Goal: Transaction & Acquisition: Obtain resource

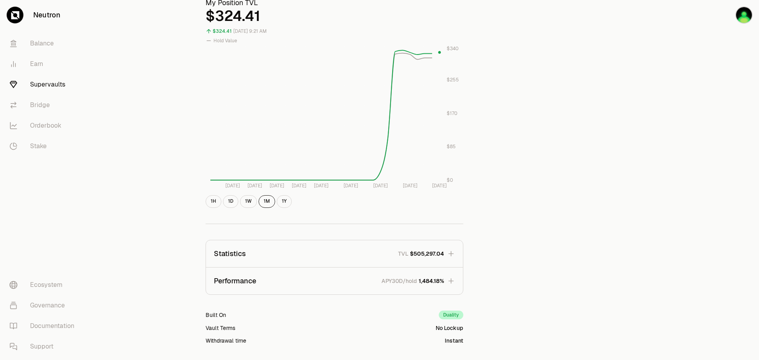
scroll to position [253, 0]
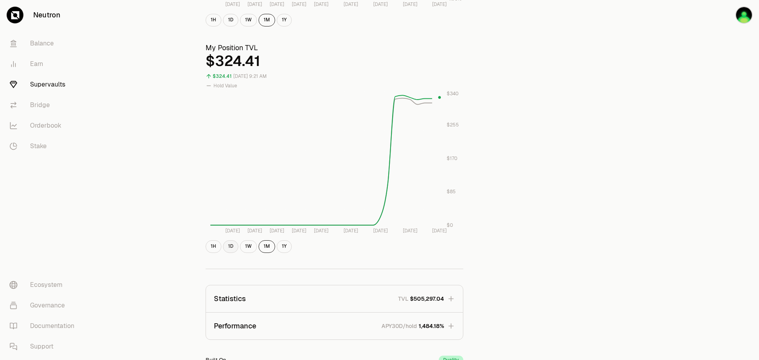
click at [231, 243] on button "1D" at bounding box center [230, 246] width 15 height 13
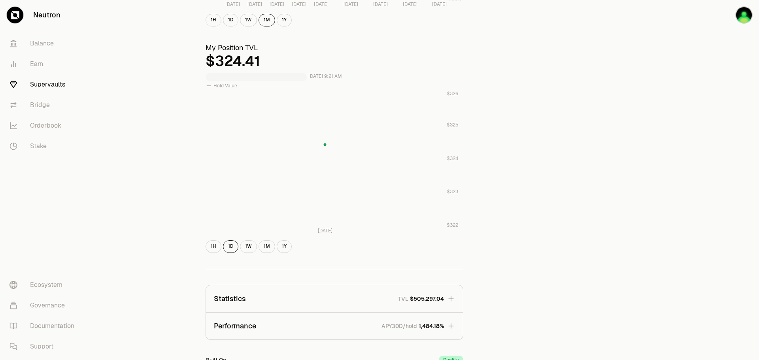
click at [456, 300] on button "Statistics TVL $505,297.04" at bounding box center [334, 298] width 257 height 27
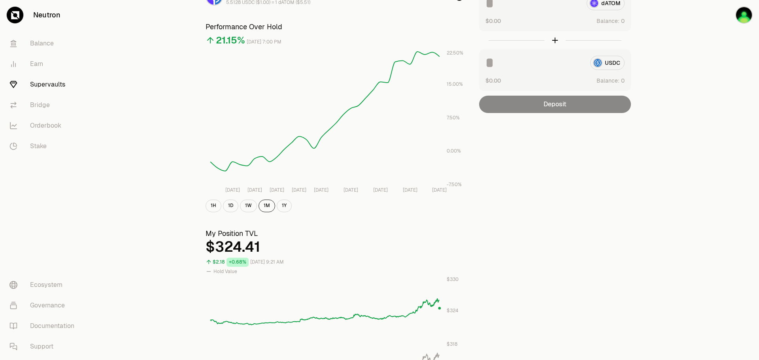
scroll to position [0, 0]
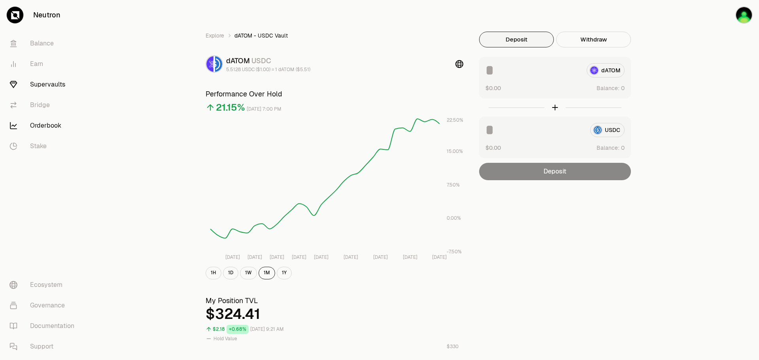
click at [43, 130] on link "Orderbook" at bounding box center [44, 125] width 82 height 21
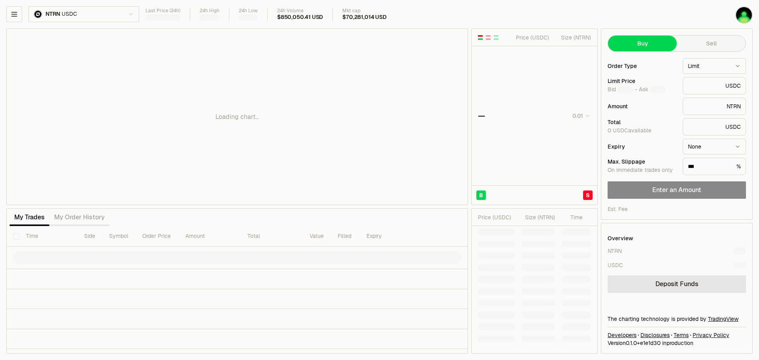
type input "********"
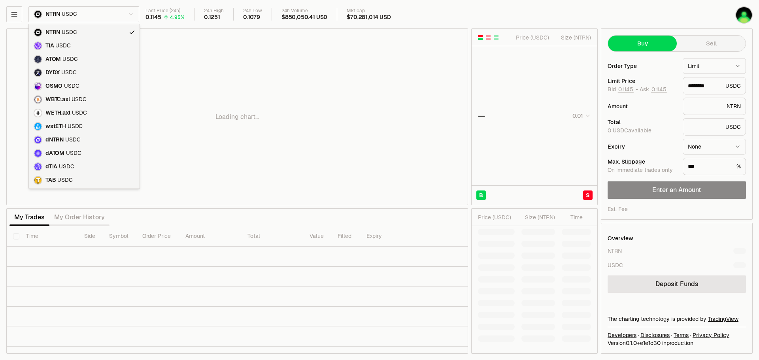
click at [85, 16] on html "Neutron Balance Earn Supervaults Bridge Orderbook Stake Ecosystem Governance Do…" at bounding box center [379, 180] width 759 height 360
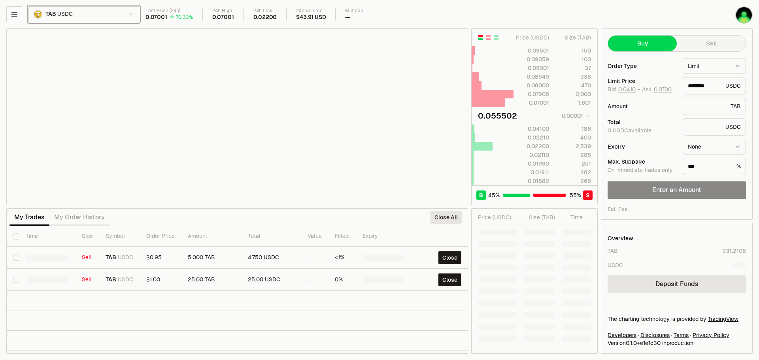
type input "********"
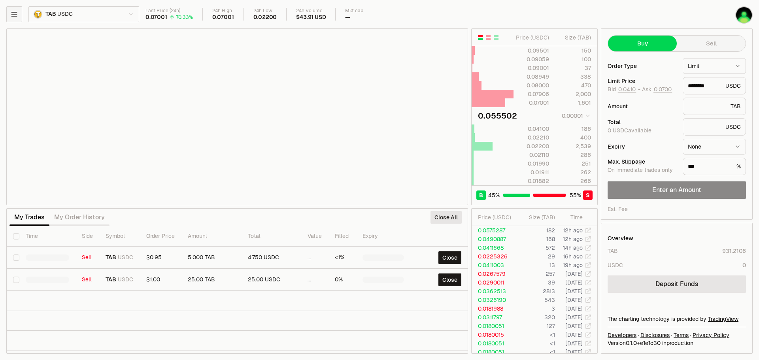
click at [12, 15] on icon "button" at bounding box center [14, 14] width 8 height 8
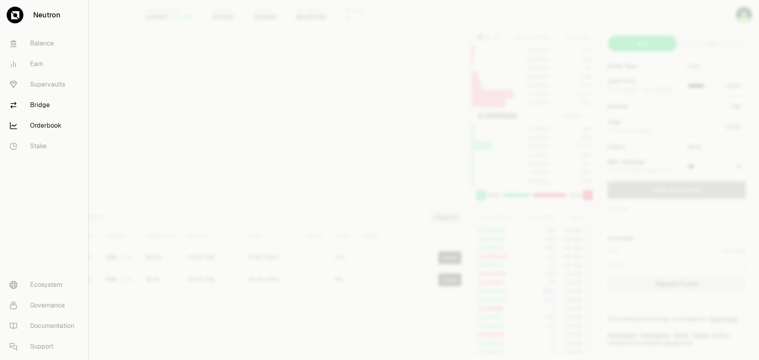
click at [40, 106] on link "Bridge" at bounding box center [44, 105] width 82 height 21
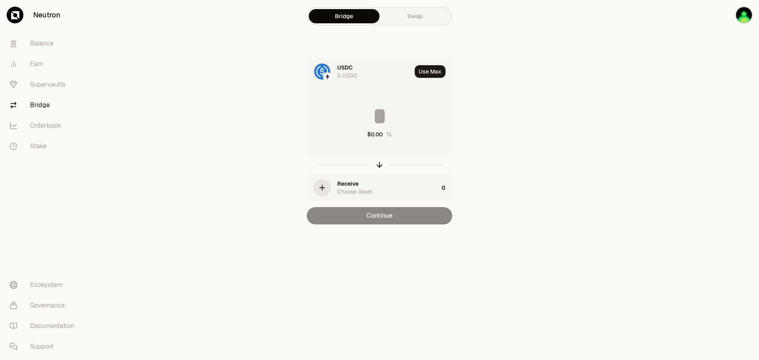
click at [358, 74] on div "USDC 0 USDC" at bounding box center [374, 72] width 74 height 16
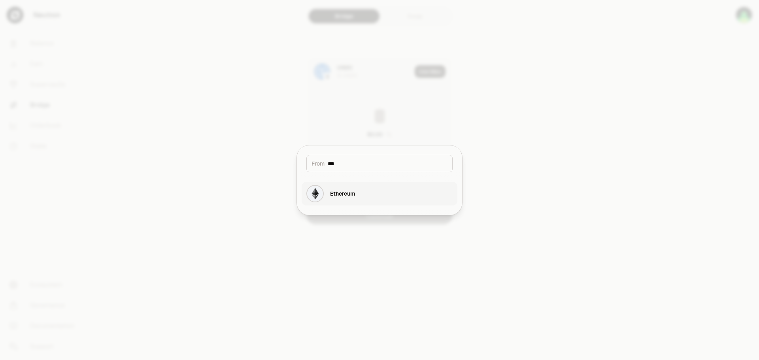
type input "***"
click at [341, 195] on div "Ethereum" at bounding box center [342, 194] width 25 height 8
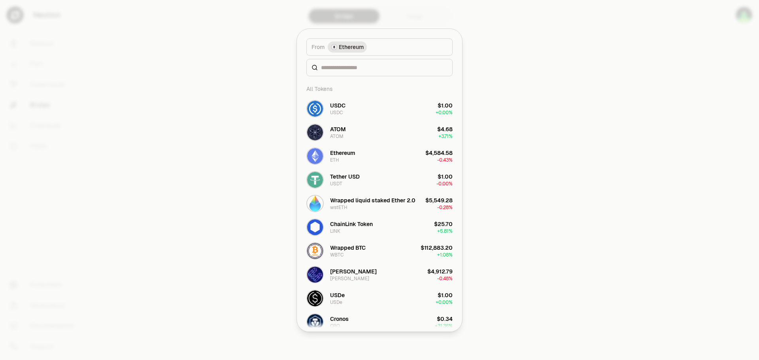
click at [503, 73] on div at bounding box center [379, 180] width 759 height 360
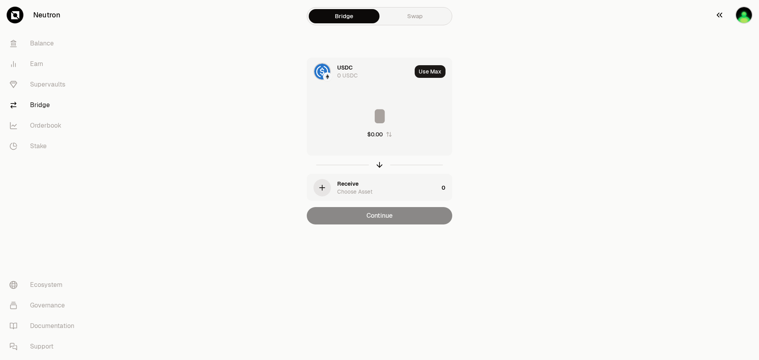
click at [743, 8] on img "button" at bounding box center [744, 15] width 16 height 16
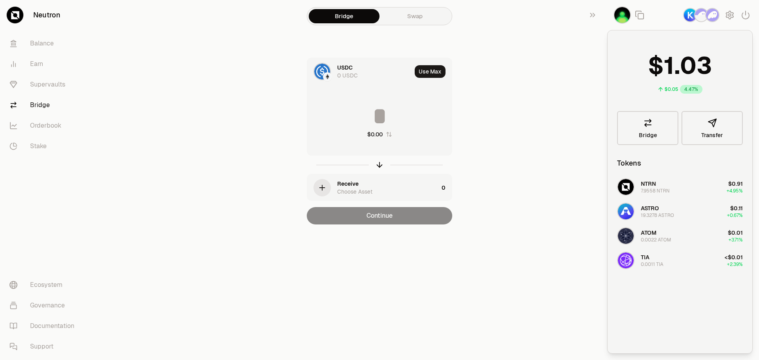
click at [686, 11] on img "button" at bounding box center [690, 15] width 13 height 13
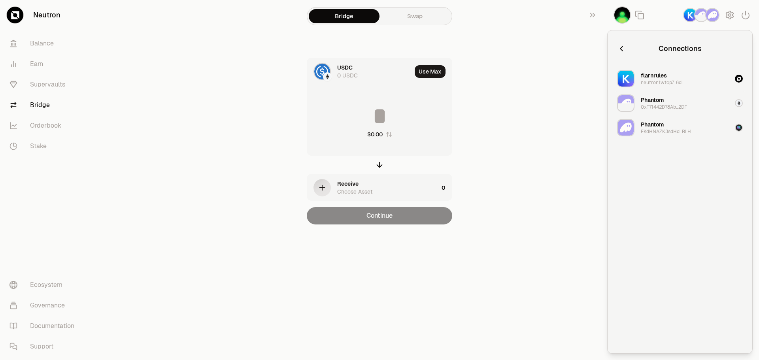
click at [740, 103] on img "button" at bounding box center [738, 103] width 6 height 6
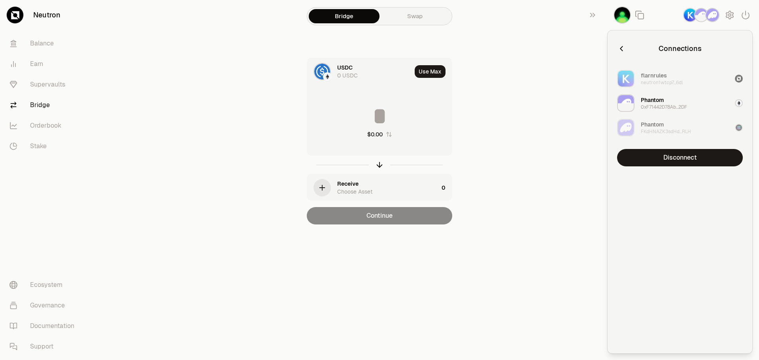
click at [736, 104] on img "button" at bounding box center [738, 103] width 6 height 6
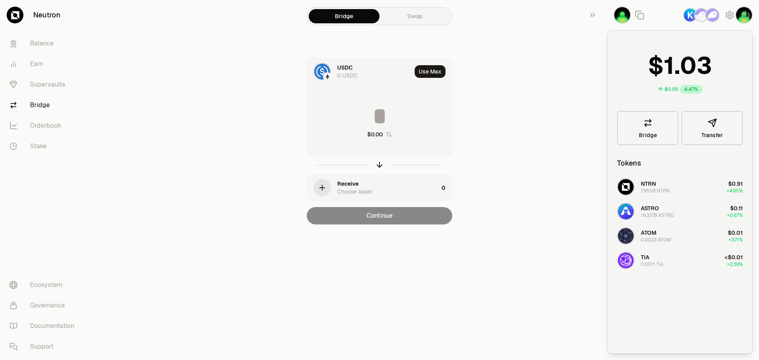
click at [494, 105] on div "USDC 0 USDC Use Max $0.00 Receive Choose Asset 0 Continue" at bounding box center [380, 141] width 266 height 167
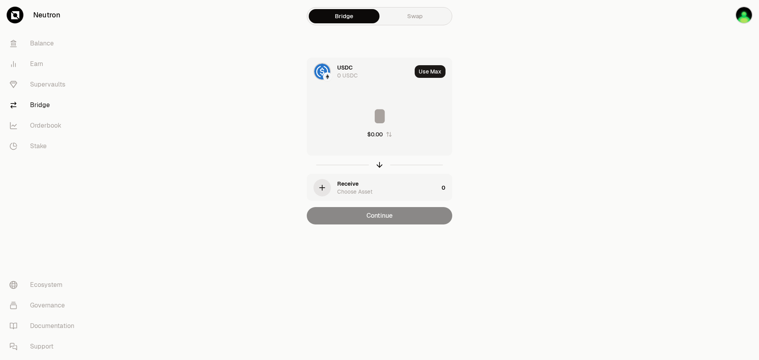
click at [339, 70] on div "USDC" at bounding box center [344, 68] width 15 height 8
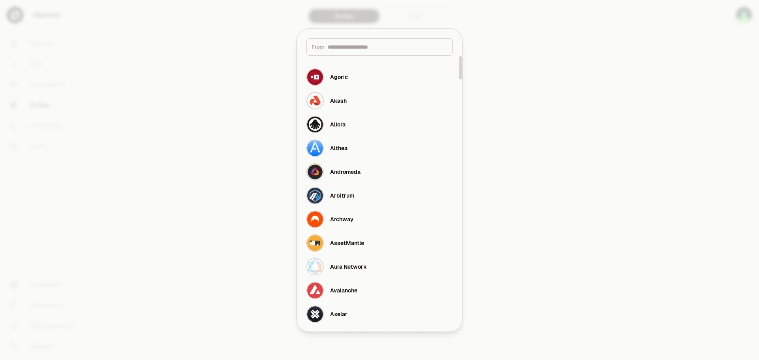
click at [530, 53] on div at bounding box center [379, 180] width 759 height 360
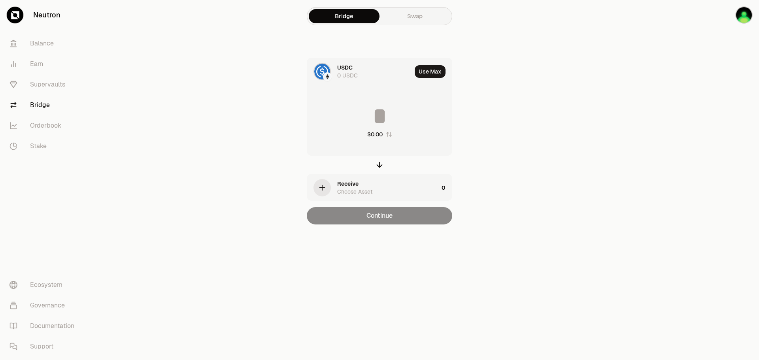
click at [345, 69] on div "USDC" at bounding box center [344, 68] width 15 height 8
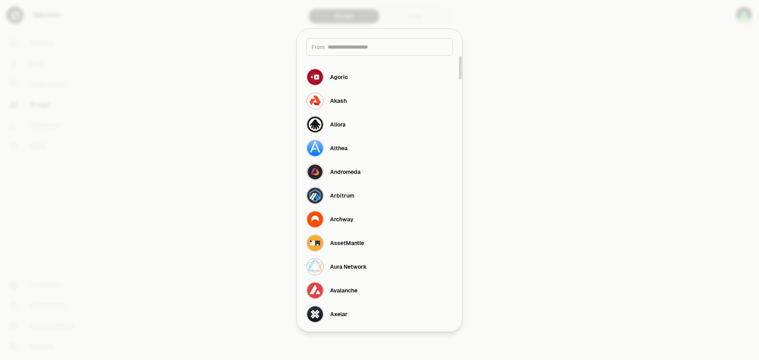
click at [362, 43] on input at bounding box center [388, 47] width 120 height 8
click at [534, 77] on div at bounding box center [379, 180] width 759 height 360
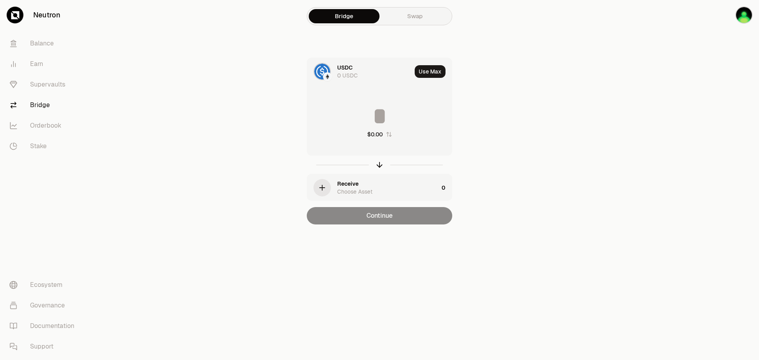
click at [348, 73] on div "0 USDC" at bounding box center [347, 76] width 21 height 8
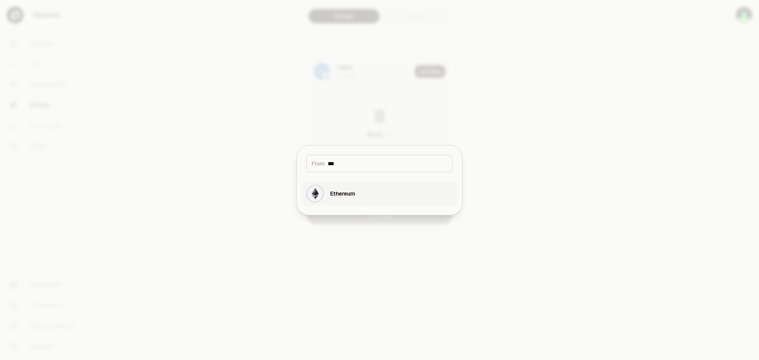
type input "***"
click at [369, 194] on button "Ethereum" at bounding box center [379, 194] width 156 height 24
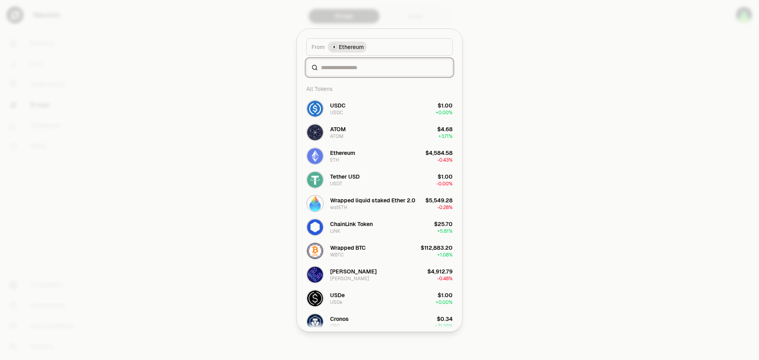
click at [374, 67] on input at bounding box center [384, 68] width 126 height 8
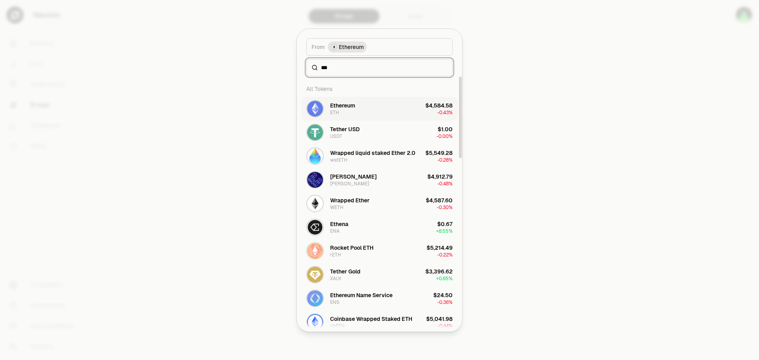
type input "***"
click at [386, 103] on button "Ethereum ETH $4,584.58 -0.43%" at bounding box center [379, 109] width 156 height 24
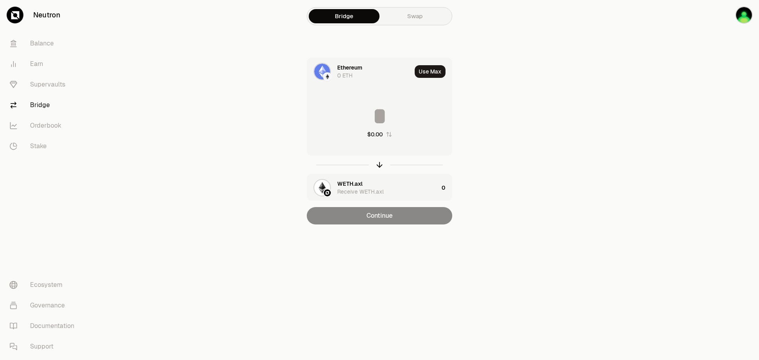
click at [320, 77] on img at bounding box center [322, 72] width 16 height 16
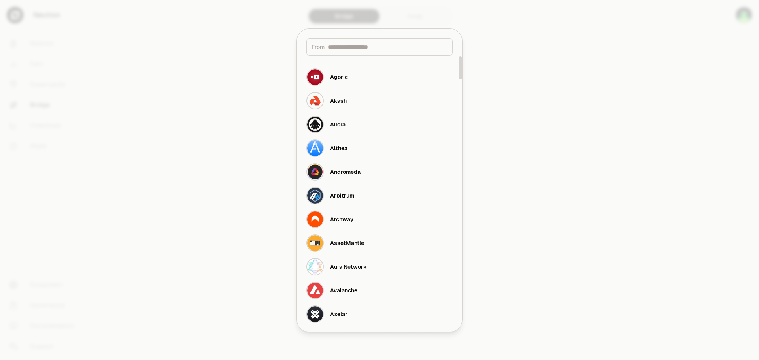
click at [505, 53] on div at bounding box center [379, 180] width 759 height 360
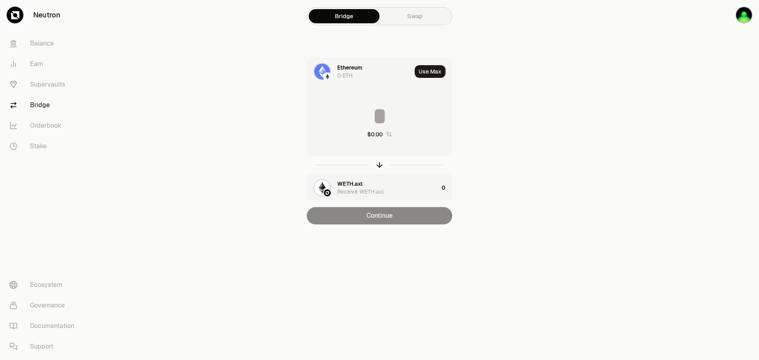
click at [348, 67] on div "Ethereum" at bounding box center [349, 68] width 25 height 8
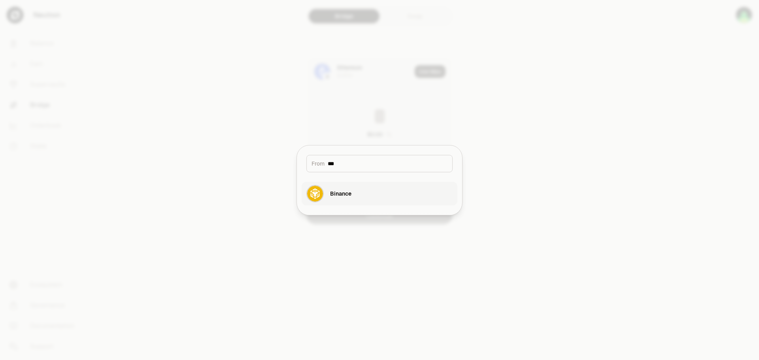
type input "***"
click at [362, 196] on button "Binance" at bounding box center [379, 194] width 156 height 24
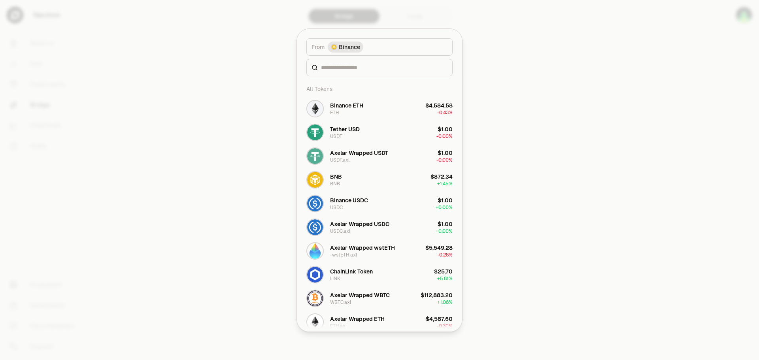
click at [744, 15] on div at bounding box center [379, 180] width 759 height 360
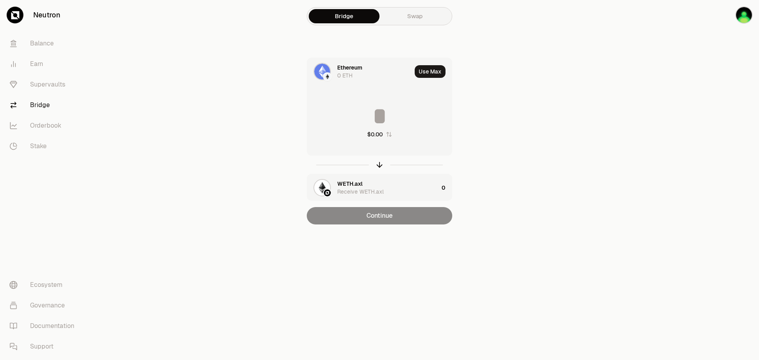
click at [741, 19] on img "button" at bounding box center [744, 15] width 16 height 16
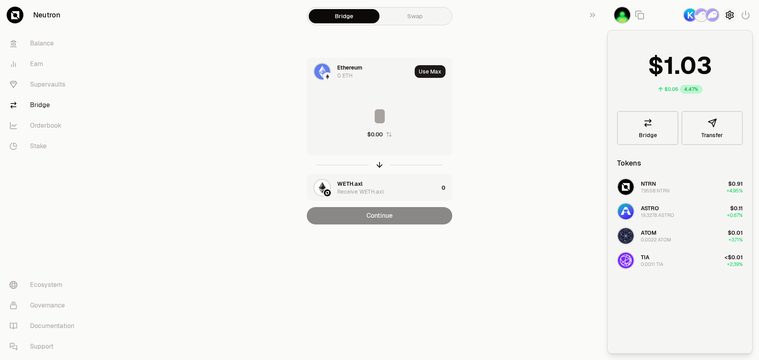
click at [730, 16] on icon "button" at bounding box center [729, 14] width 3 height 3
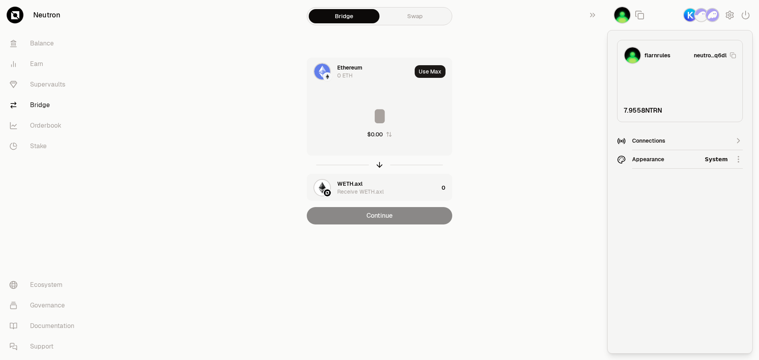
click at [678, 139] on div "Connections" at bounding box center [680, 141] width 96 height 8
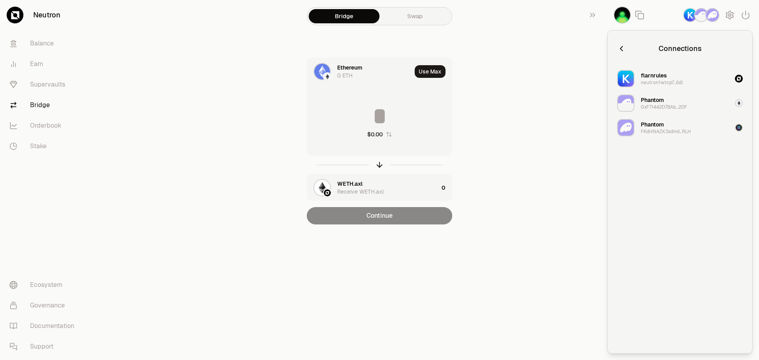
click at [740, 103] on img "button" at bounding box center [738, 103] width 6 height 6
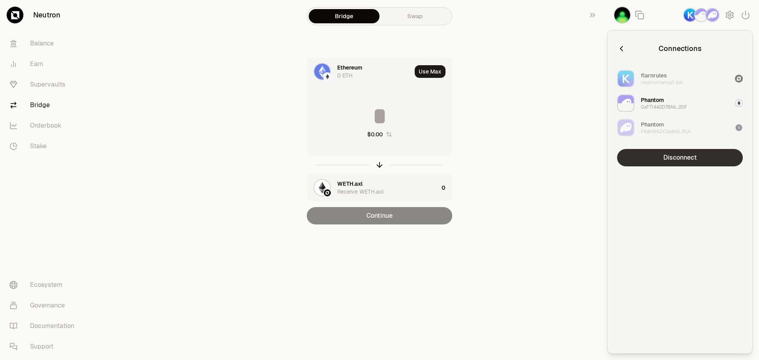
click at [699, 159] on button "Disconnect" at bounding box center [680, 157] width 126 height 17
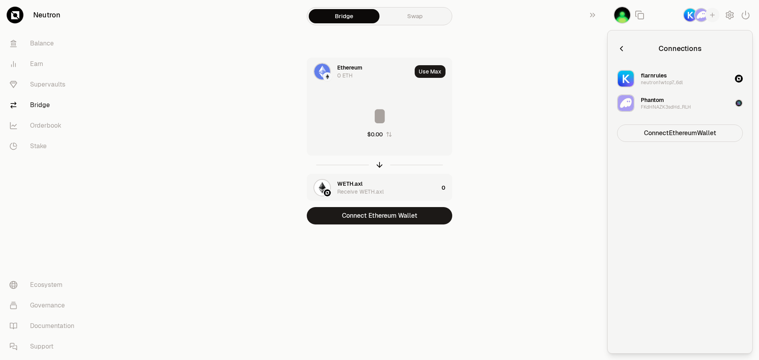
click at [714, 135] on button "Connect Ethereum Wallet" at bounding box center [680, 132] width 126 height 17
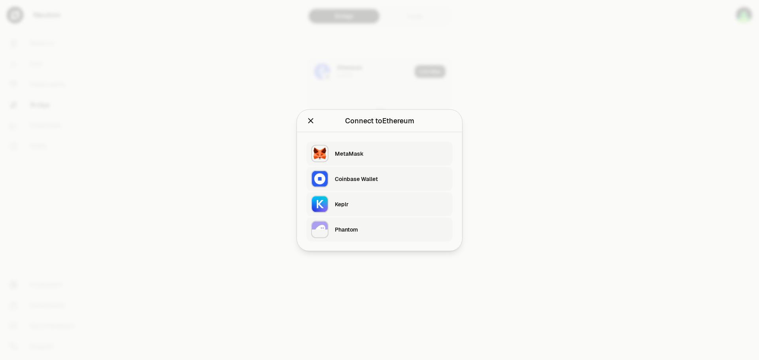
click at [353, 153] on div "MetaMask" at bounding box center [391, 153] width 113 height 8
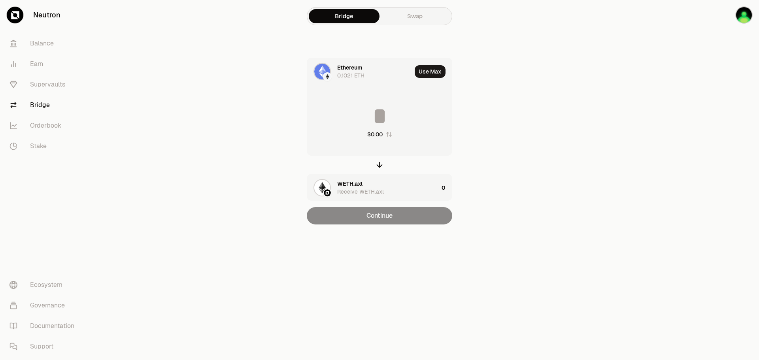
click at [360, 66] on div "Ethereum" at bounding box center [349, 68] width 25 height 8
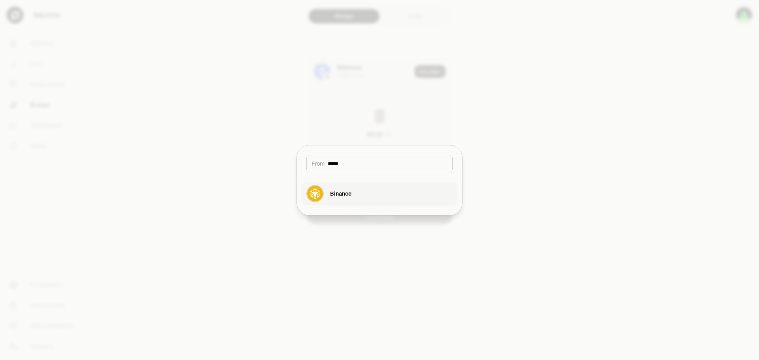
type input "*****"
click at [369, 186] on button "Binance" at bounding box center [379, 194] width 156 height 24
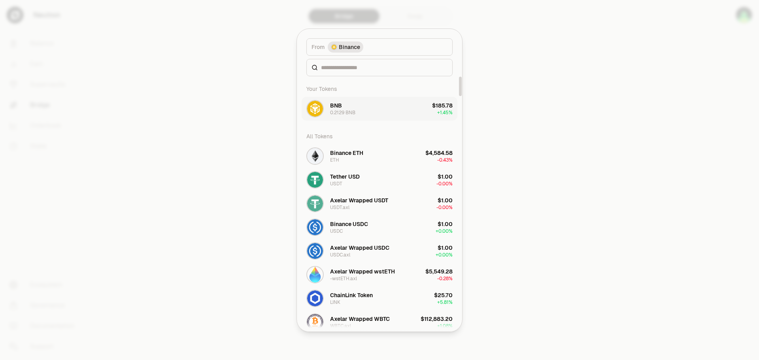
click at [388, 109] on button "BNB 0.2129 BNB $185.78 + 1.45%" at bounding box center [379, 109] width 156 height 24
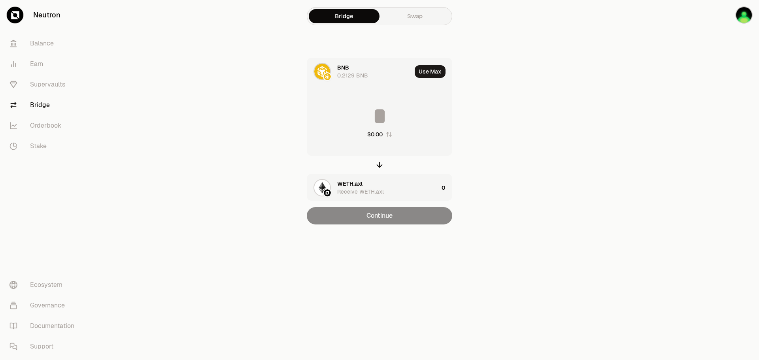
click at [399, 122] on input at bounding box center [379, 116] width 145 height 24
click at [352, 183] on div "WETH.axl" at bounding box center [349, 184] width 25 height 8
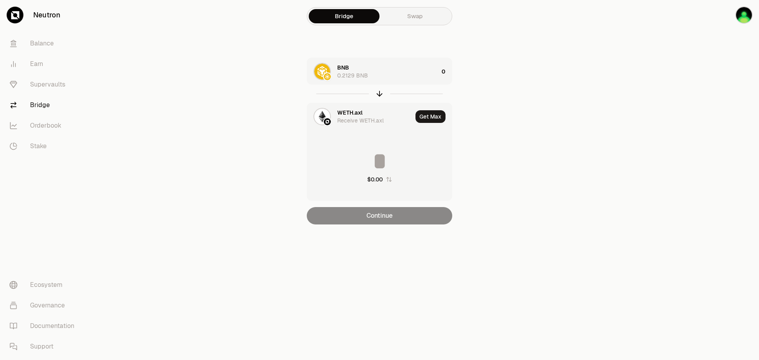
click at [352, 111] on div "WETH.axl" at bounding box center [349, 113] width 25 height 8
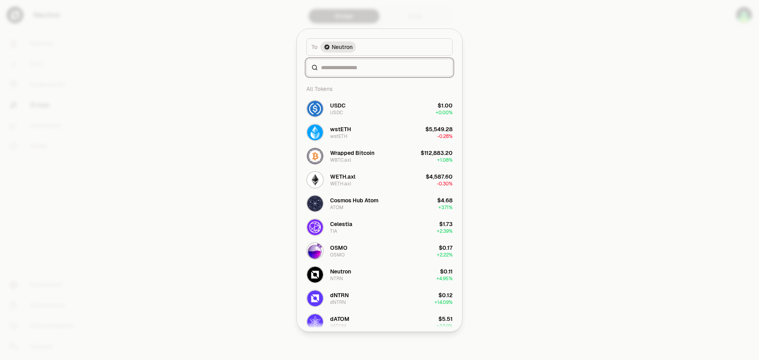
click at [353, 66] on input at bounding box center [384, 68] width 126 height 8
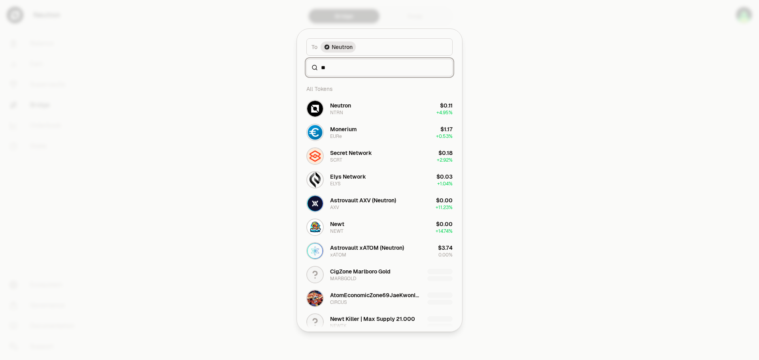
type input "*"
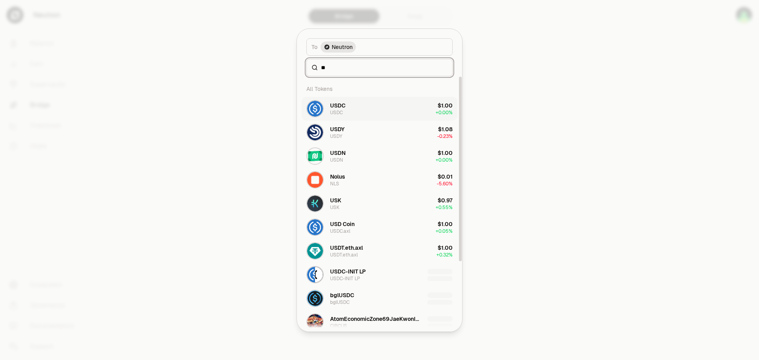
type input "**"
click at [354, 113] on button "USDC USDC $1.00 + 0.00%" at bounding box center [379, 109] width 156 height 24
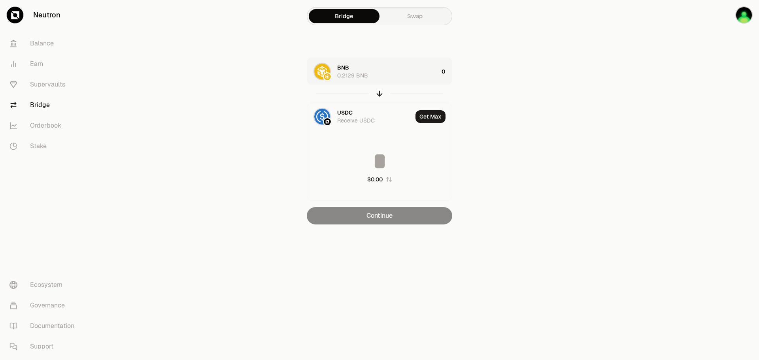
click at [443, 70] on div "0" at bounding box center [446, 71] width 10 height 27
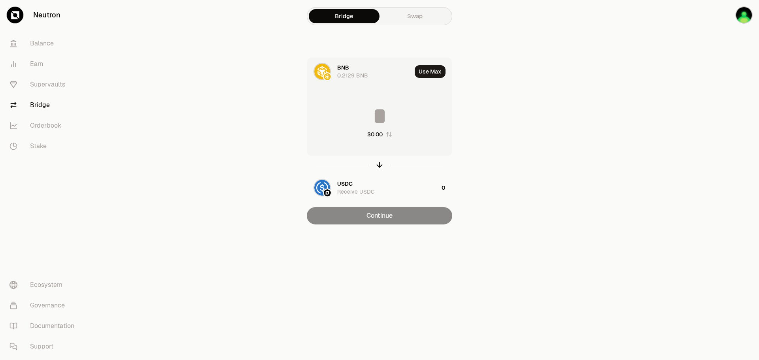
click at [393, 111] on input at bounding box center [379, 116] width 145 height 24
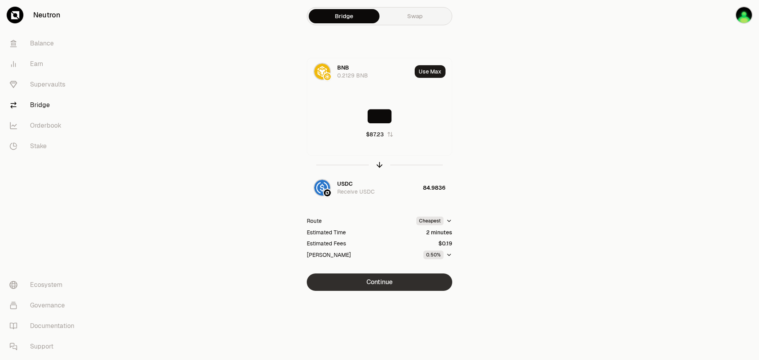
type input "***"
click at [409, 278] on button "Continue" at bounding box center [379, 281] width 145 height 17
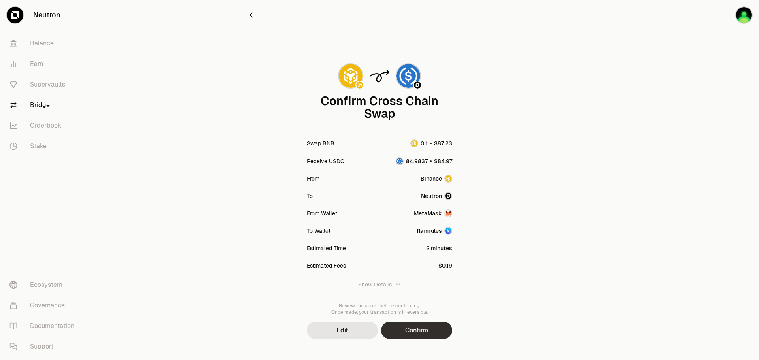
click at [432, 328] on button "Confirm" at bounding box center [416, 330] width 71 height 17
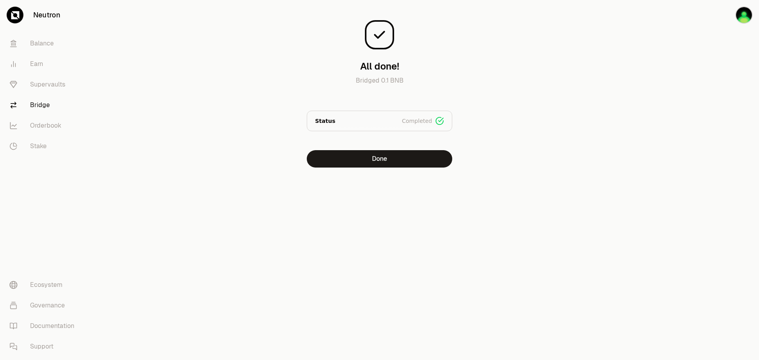
click at [480, 249] on div "Neutron Balance Earn Supervaults Bridge Orderbook Stake Ecosystem Governance Do…" at bounding box center [424, 180] width 670 height 360
click at [64, 86] on link "Supervaults" at bounding box center [44, 84] width 82 height 21
